Goal: Entertainment & Leisure: Browse casually

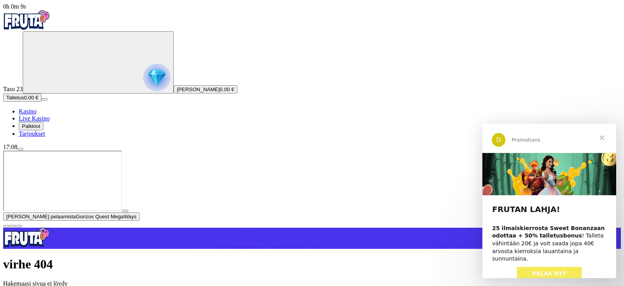
click at [20, 149] on span "menu icon" at bounding box center [20, 149] width 0 height 0
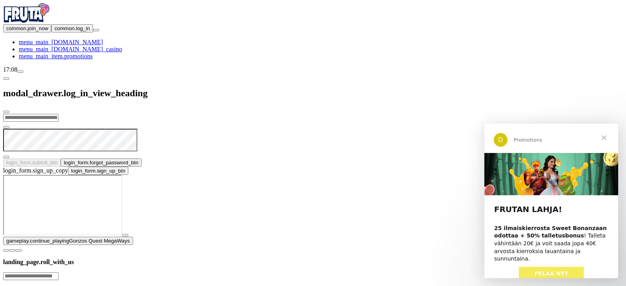
click at [6, 112] on span "close icon" at bounding box center [6, 112] width 0 height 0
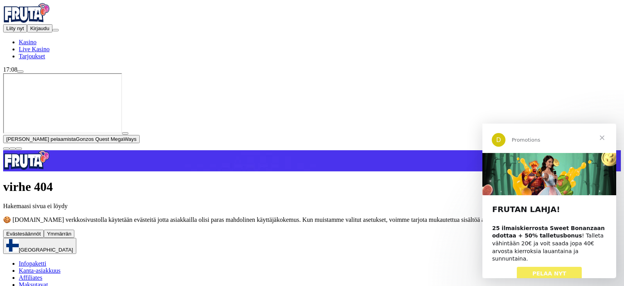
click at [40, 31] on span "Kirjaudu" at bounding box center [39, 28] width 19 height 6
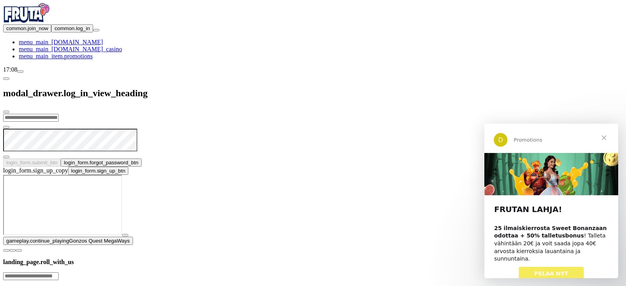
click at [6, 112] on span "close icon" at bounding box center [6, 112] width 0 height 0
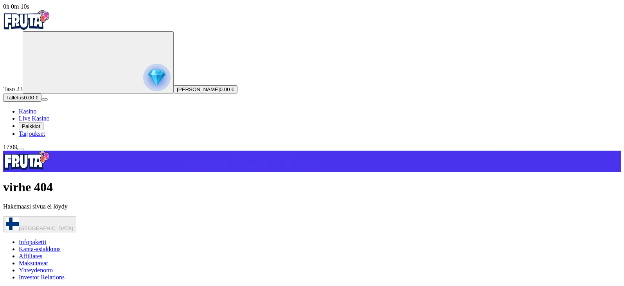
click at [20, 149] on span "menu icon" at bounding box center [20, 149] width 0 height 0
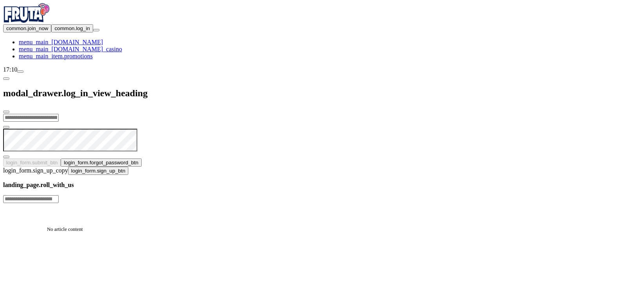
click at [6, 112] on span "close icon" at bounding box center [6, 112] width 0 height 0
